Goal: Task Accomplishment & Management: Use online tool/utility

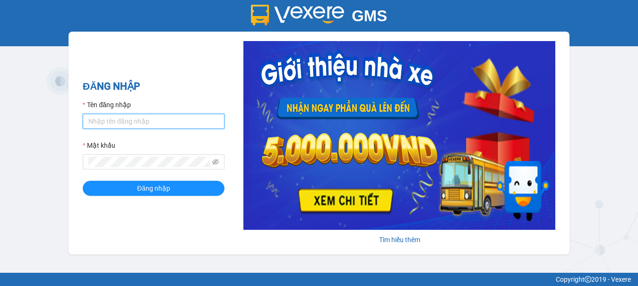
click at [116, 120] on input "Tên đăng nhập" at bounding box center [154, 121] width 142 height 15
type input "yen0932249949.vinhquang"
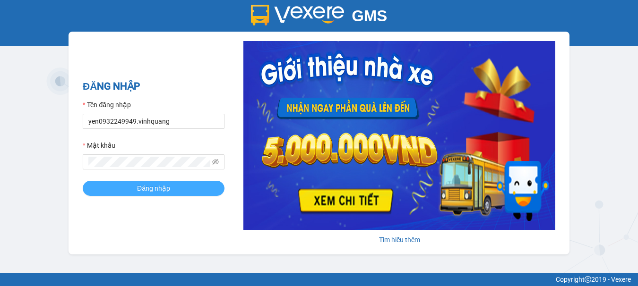
click at [163, 187] on span "Đăng nhập" at bounding box center [153, 188] width 33 height 10
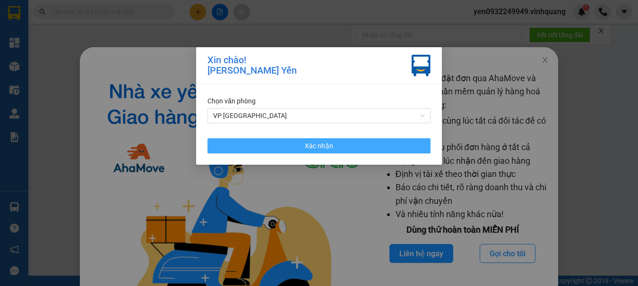
click at [330, 147] on span "Xác nhận" at bounding box center [319, 146] width 28 height 10
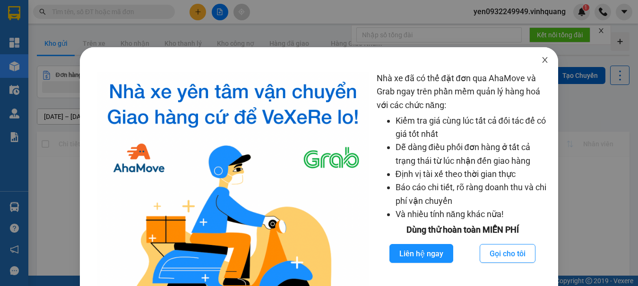
click at [541, 61] on icon "close" at bounding box center [545, 60] width 8 height 8
